Goal: Task Accomplishment & Management: Use online tool/utility

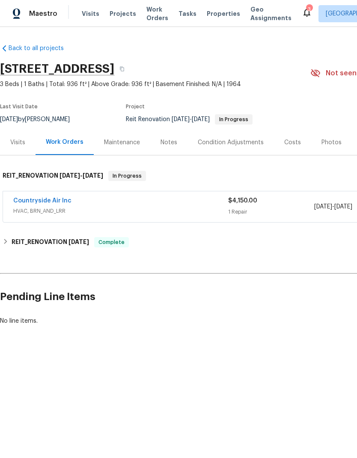
click at [58, 202] on link "Countryside Air Inc" at bounding box center [42, 201] width 58 height 6
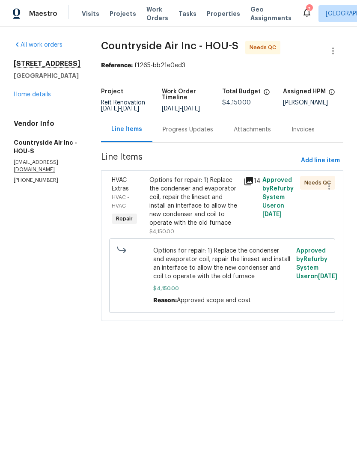
click at [190, 206] on div "Options for repair: 1) Replace the condenser and evaporator coil, repair the li…" at bounding box center [193, 201] width 89 height 51
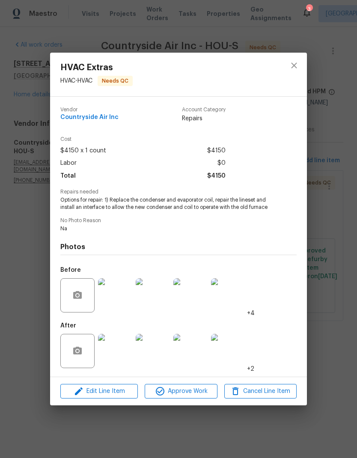
click at [118, 351] on img at bounding box center [115, 351] width 34 height 34
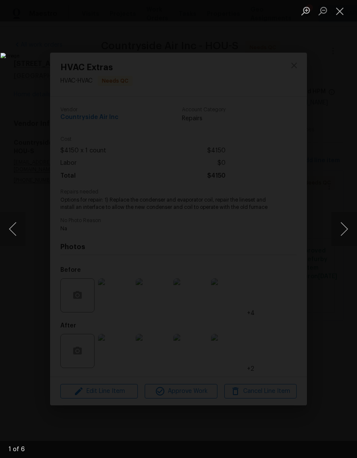
click at [347, 227] on button "Next image" at bounding box center [344, 229] width 26 height 34
click at [346, 222] on button "Next image" at bounding box center [344, 229] width 26 height 34
click at [341, 218] on button "Next image" at bounding box center [344, 229] width 26 height 34
click at [24, 230] on button "Previous image" at bounding box center [13, 229] width 26 height 34
click at [340, 233] on button "Next image" at bounding box center [344, 229] width 26 height 34
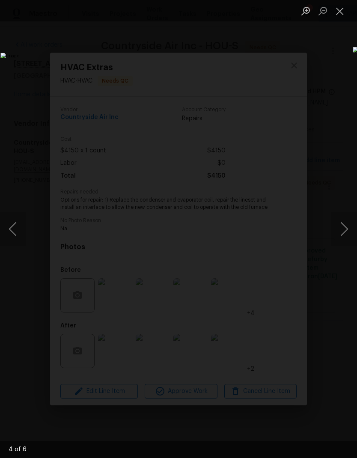
click at [343, 219] on button "Next image" at bounding box center [344, 229] width 26 height 34
click at [342, 217] on button "Next image" at bounding box center [344, 229] width 26 height 34
click at [21, 232] on button "Previous image" at bounding box center [13, 229] width 26 height 34
click at [347, 238] on button "Next image" at bounding box center [344, 229] width 26 height 34
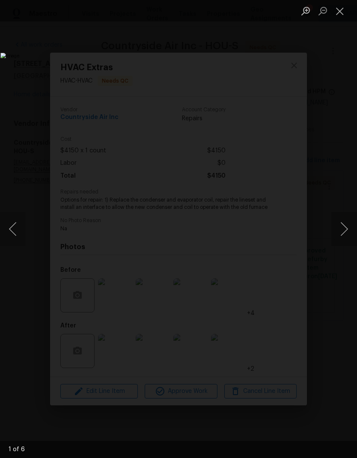
click at [344, 227] on button "Next image" at bounding box center [344, 229] width 26 height 34
click at [342, 226] on button "Next image" at bounding box center [344, 229] width 26 height 34
click at [338, 15] on button "Close lightbox" at bounding box center [339, 10] width 17 height 15
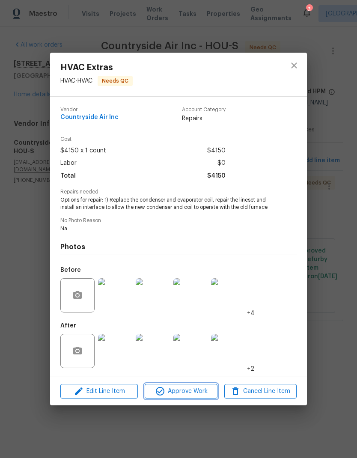
click at [187, 391] on span "Approve Work" at bounding box center [180, 391] width 67 height 11
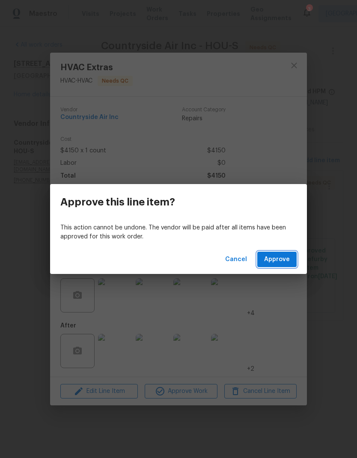
click at [284, 255] on span "Approve" at bounding box center [277, 259] width 26 height 11
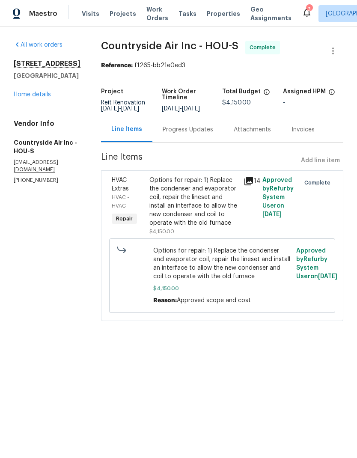
click at [41, 95] on link "Home details" at bounding box center [32, 95] width 37 height 6
